Goal: Task Accomplishment & Management: Manage account settings

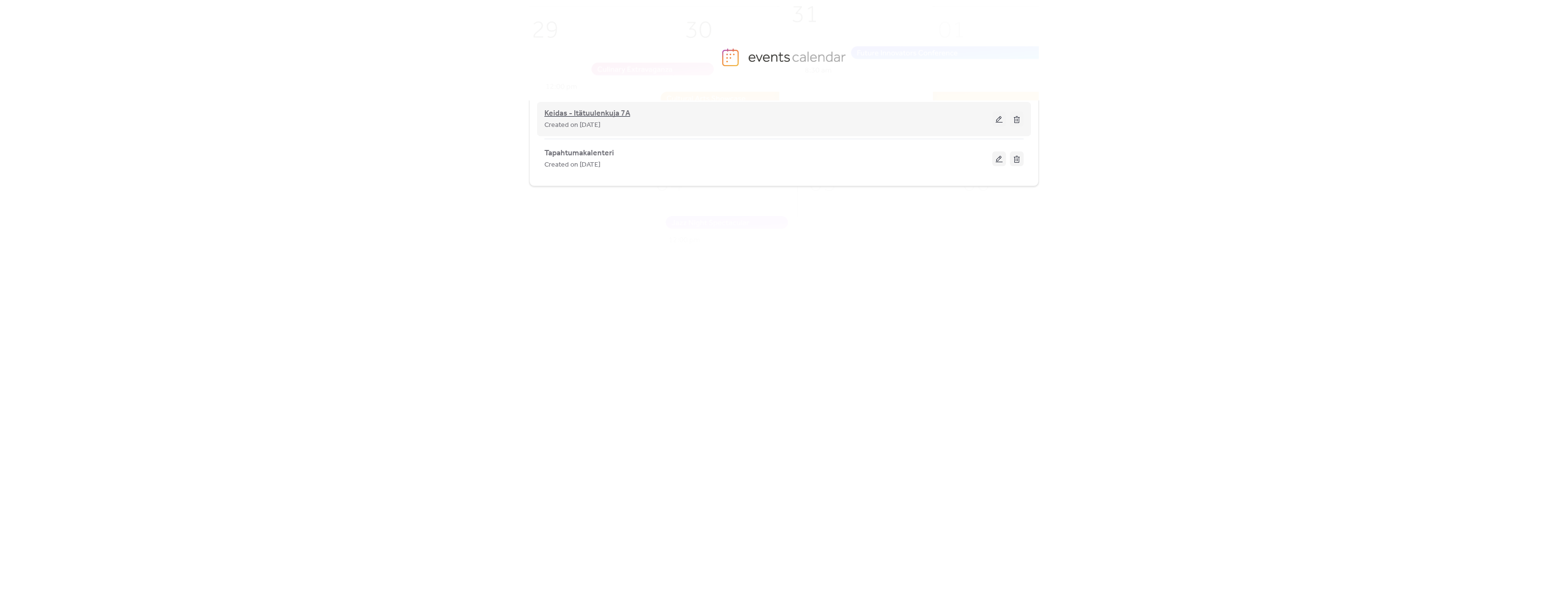
click at [567, 111] on span "Keidas - Itätuulenkuja 7A" at bounding box center [587, 113] width 86 height 11
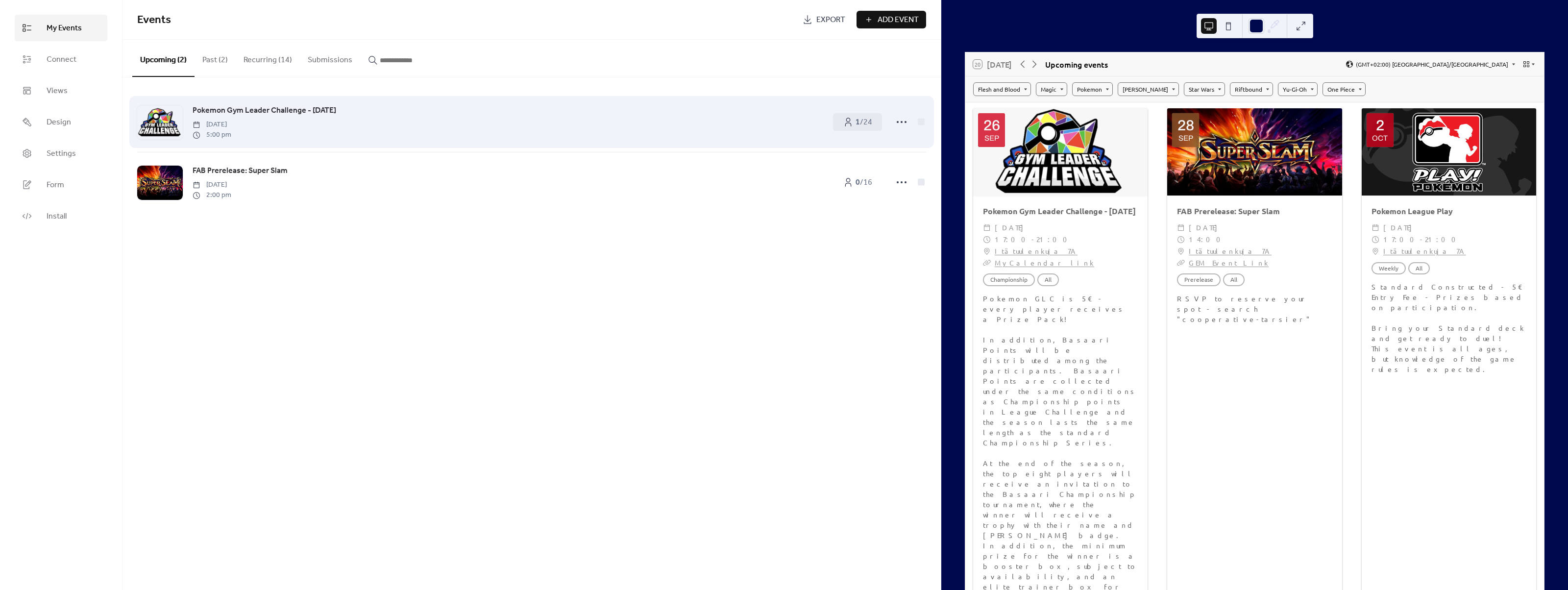
click at [254, 111] on span "Pokemon Gym Leader Challenge - [DATE]" at bounding box center [264, 111] width 143 height 11
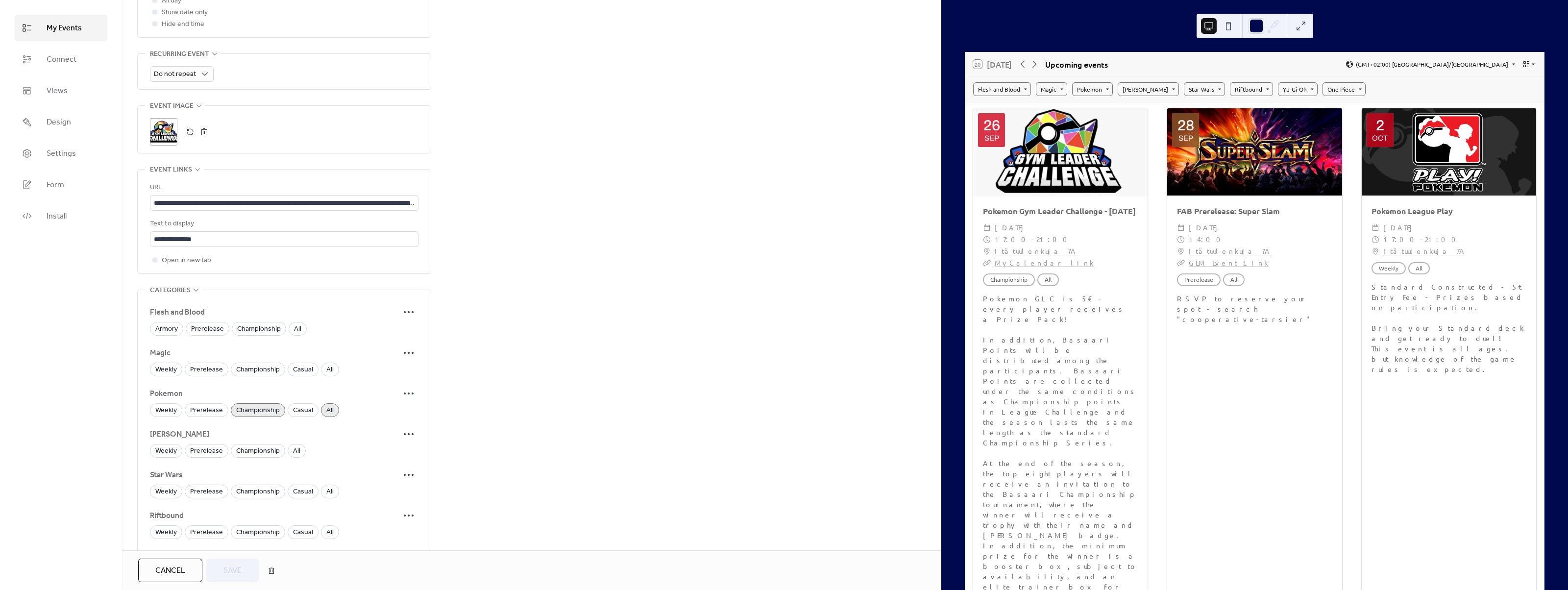
scroll to position [331, 0]
